Goal: Information Seeking & Learning: Check status

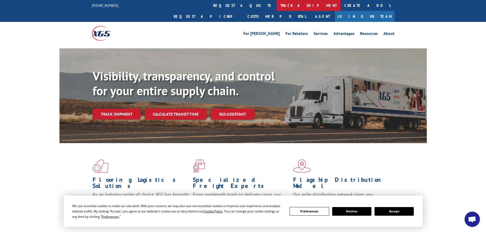
click at [276, 8] on link "track a shipment" at bounding box center [308, 5] width 64 height 11
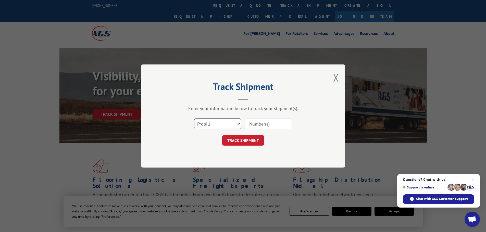
click at [236, 124] on select "Select category... Probill BOL PO" at bounding box center [217, 124] width 47 height 11
select select "bol"
click at [194, 119] on select "Select category... Probill BOL PO" at bounding box center [217, 124] width 47 height 11
click at [253, 124] on input at bounding box center [268, 124] width 47 height 11
paste input "5524059"
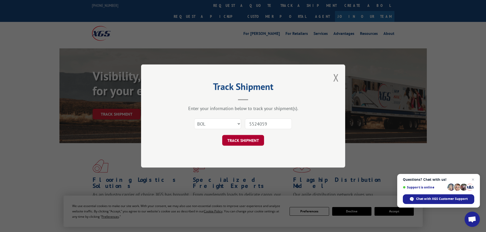
type input "5524059"
click at [250, 143] on button "TRACK SHIPMENT" at bounding box center [243, 140] width 42 height 11
